Goal: Information Seeking & Learning: Learn about a topic

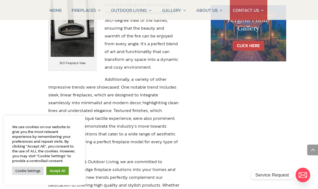
scroll to position [453, 0]
click at [55, 171] on link "Accept All" at bounding box center [57, 171] width 22 height 8
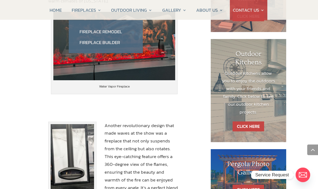
scroll to position [309, 0]
click at [86, 34] on link "Fireplace Remodel" at bounding box center [105, 31] width 63 height 11
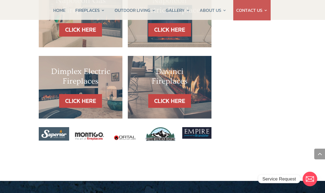
scroll to position [586, 0]
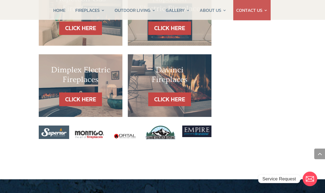
click at [83, 65] on h2 "Dimplex Electric Fireplaces" at bounding box center [81, 76] width 62 height 22
click at [75, 93] on link "CLICK HERE" at bounding box center [80, 100] width 43 height 14
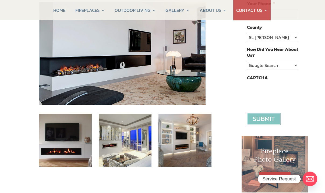
scroll to position [141, 0]
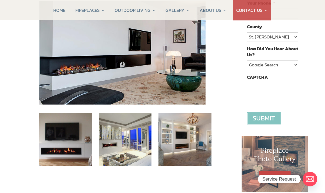
click at [57, 149] on img at bounding box center [65, 139] width 53 height 53
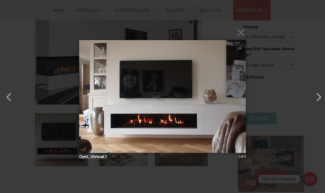
scroll to position [141, 4]
click at [317, 101] on button "button" at bounding box center [315, 94] width 13 height 13
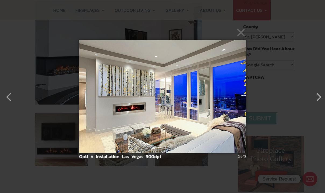
click at [317, 101] on button "button" at bounding box center [315, 94] width 13 height 13
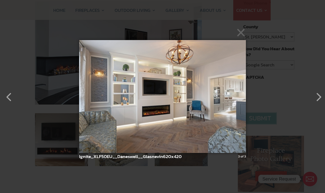
click at [317, 101] on button "button" at bounding box center [315, 94] width 13 height 13
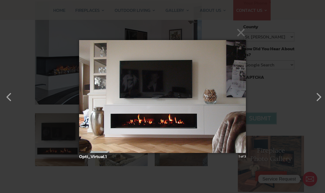
click at [317, 101] on button "button" at bounding box center [315, 94] width 13 height 13
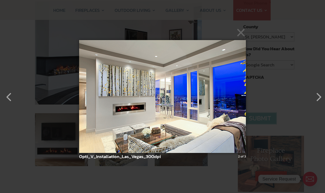
click at [317, 101] on button "button" at bounding box center [315, 94] width 13 height 13
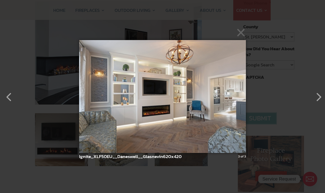
click at [243, 38] on button "×" at bounding box center [164, 33] width 167 height 12
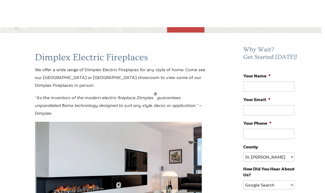
scroll to position [0, 3]
